Goal: Check status: Check status

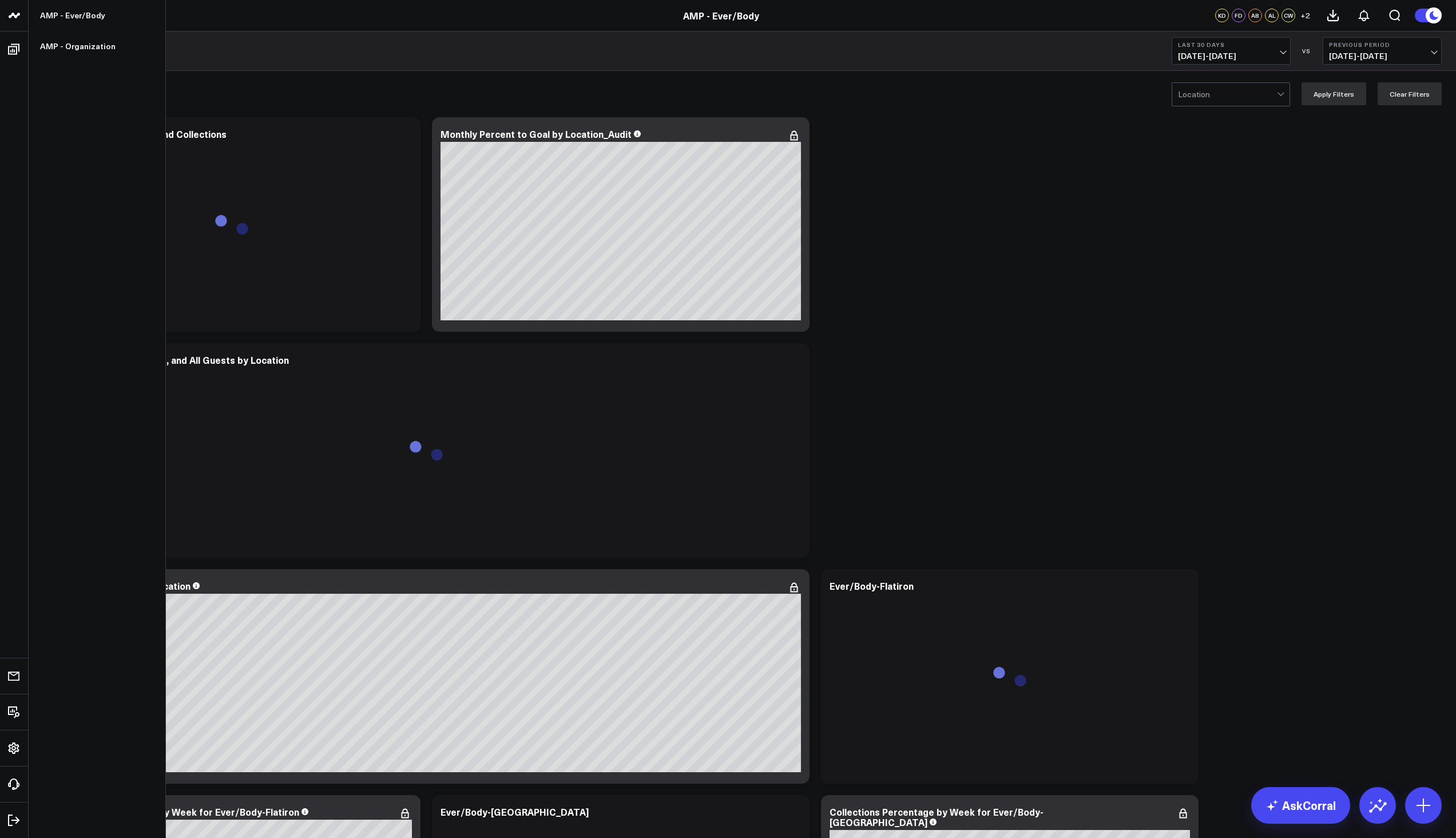
click at [21, 14] on icon at bounding box center [14, 15] width 13 height 13
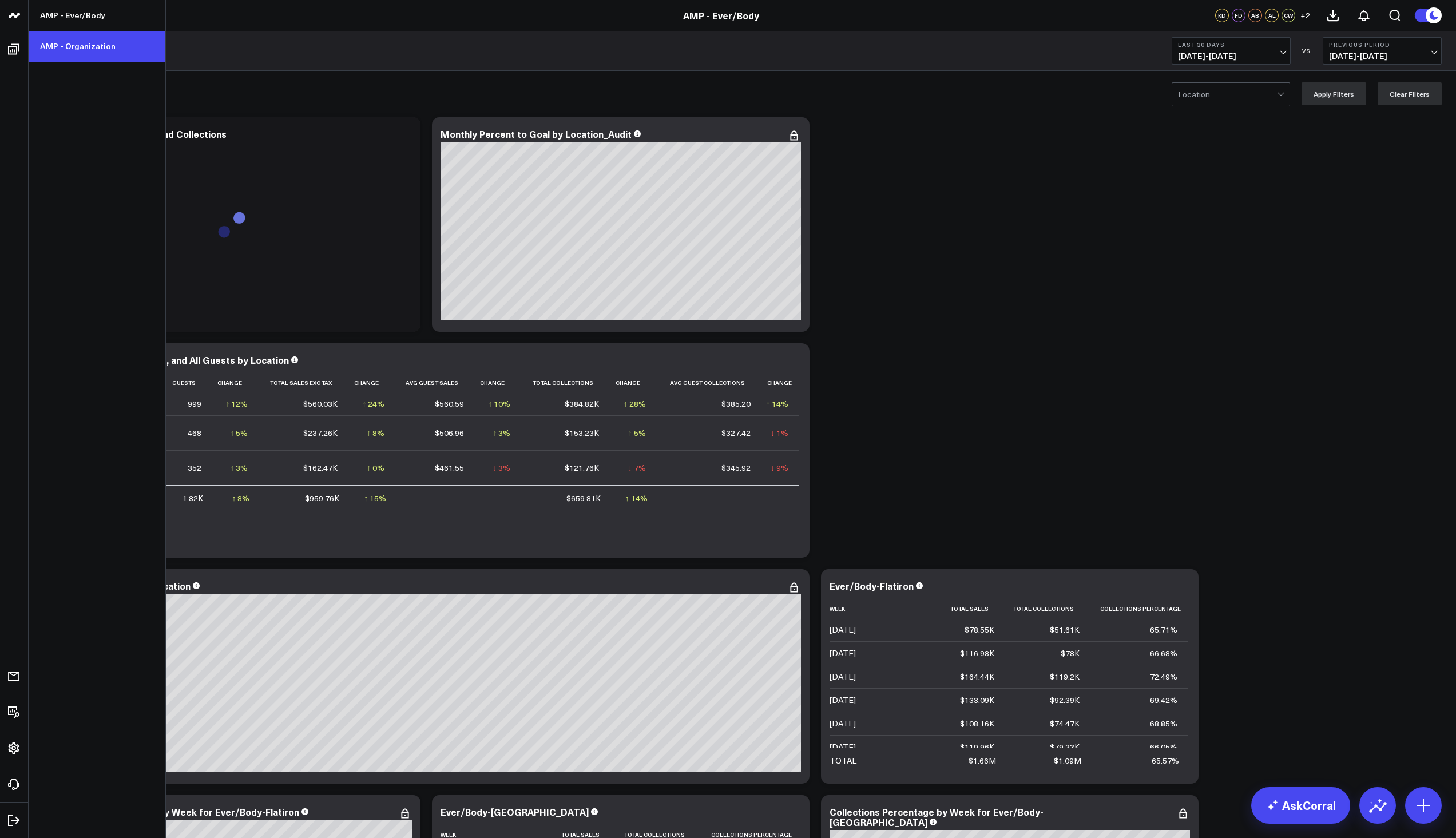
click at [67, 44] on link "AMP - Organization" at bounding box center [97, 46] width 137 height 31
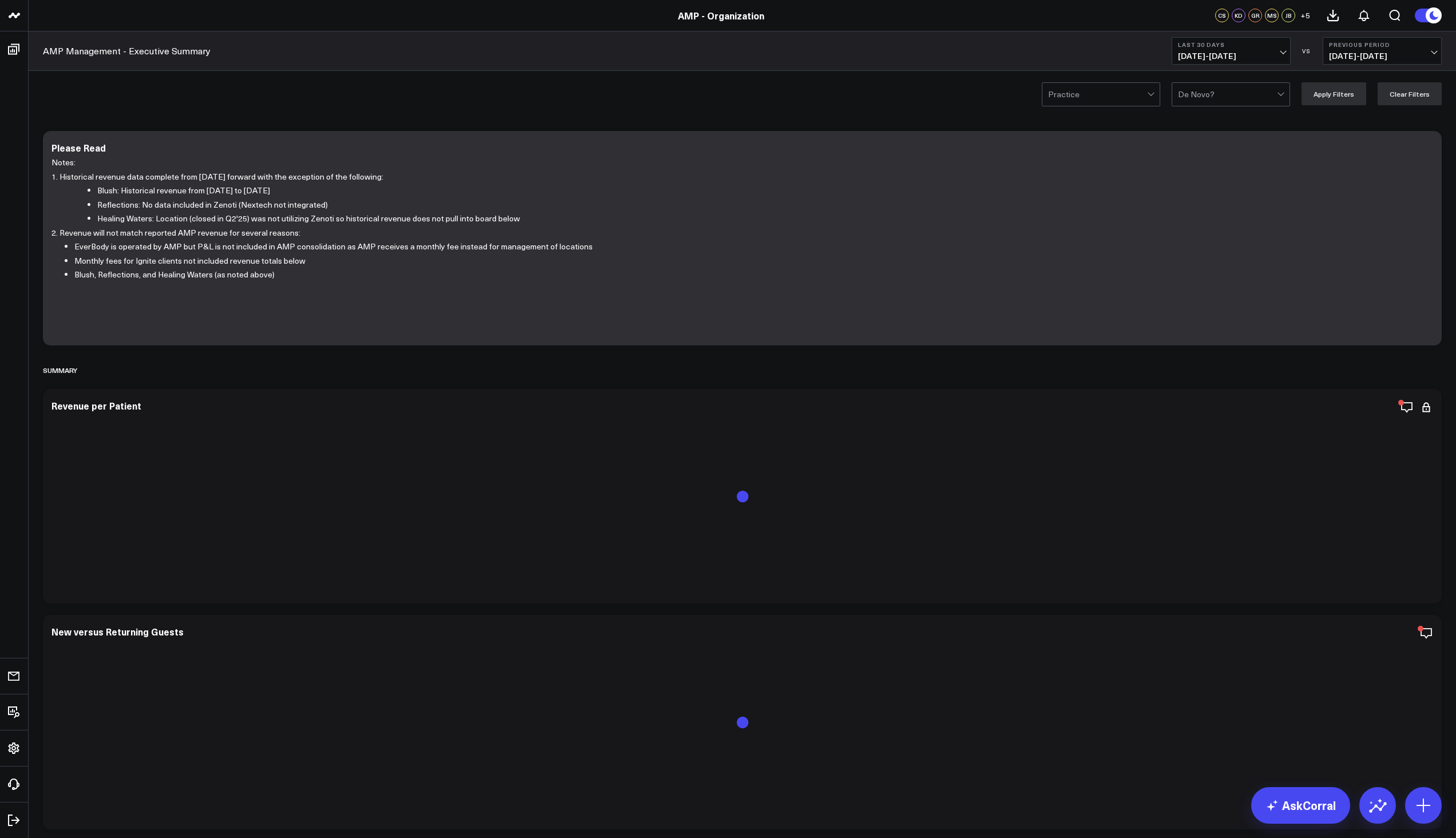
click at [1282, 53] on span "09/04/25 - 10/03/25" at bounding box center [1231, 56] width 107 height 9
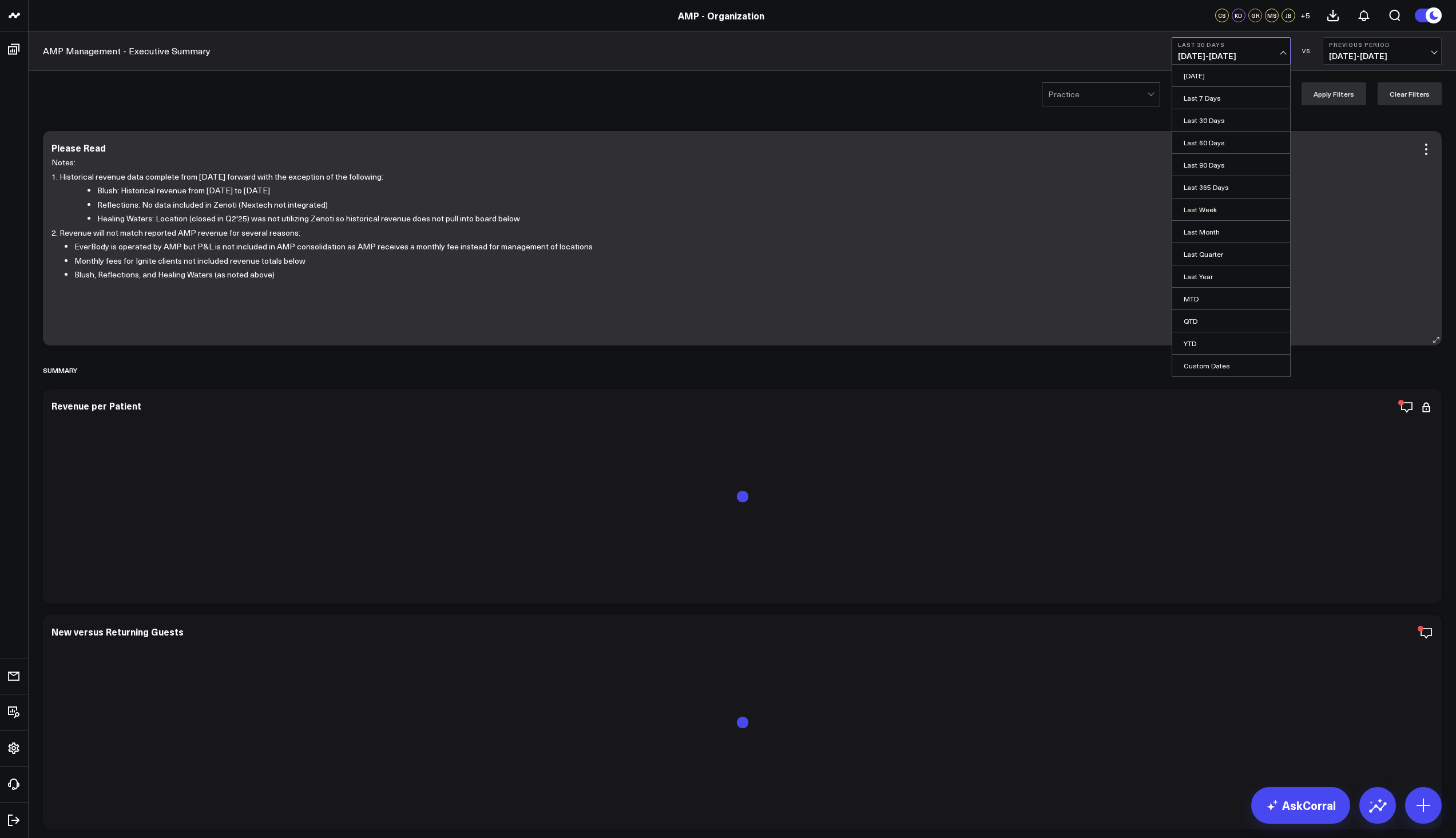
click at [1227, 298] on link "MTD" at bounding box center [1231, 299] width 118 height 22
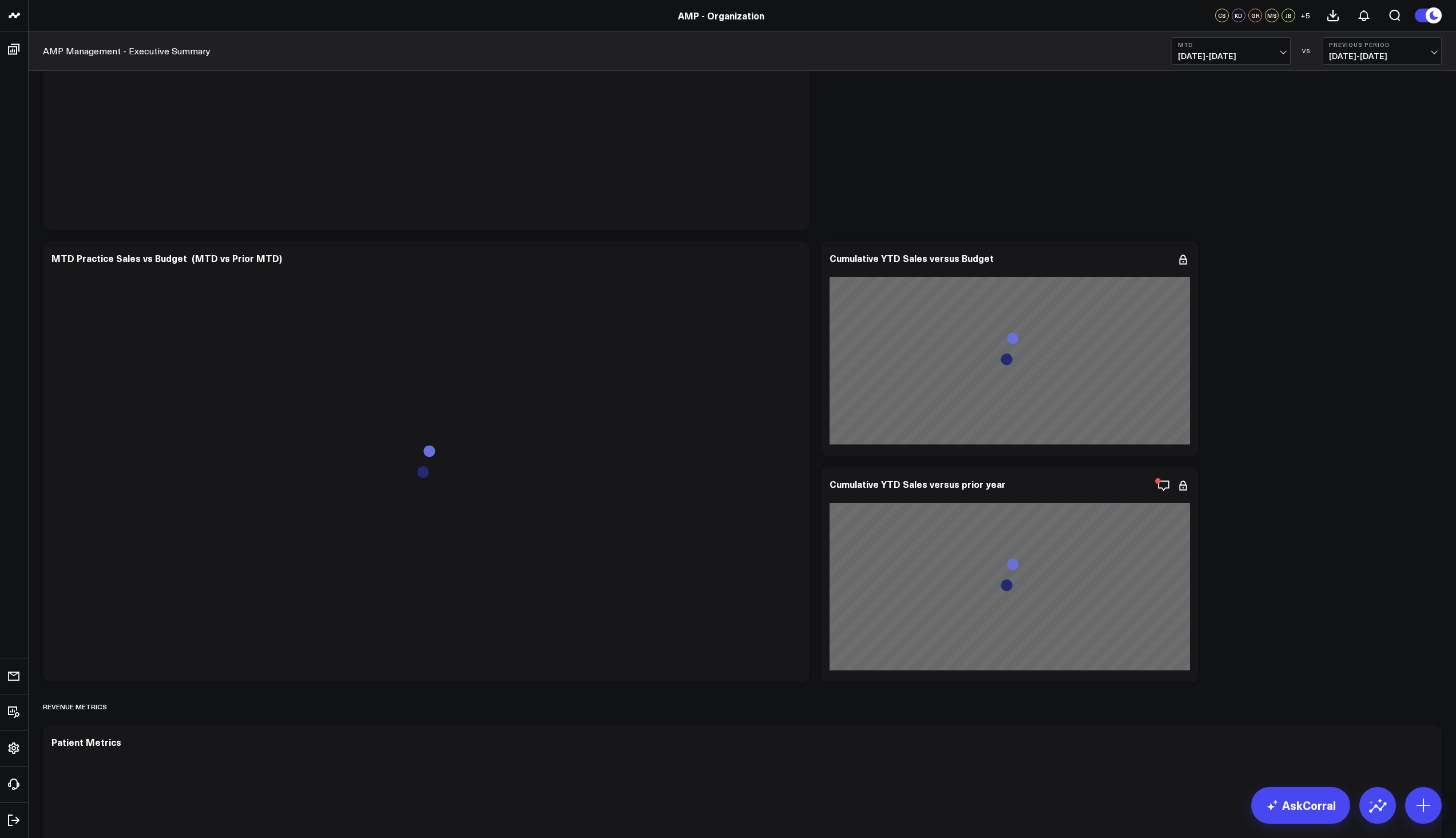
scroll to position [1544, 0]
